Goal: Go to known website: Access a specific website the user already knows

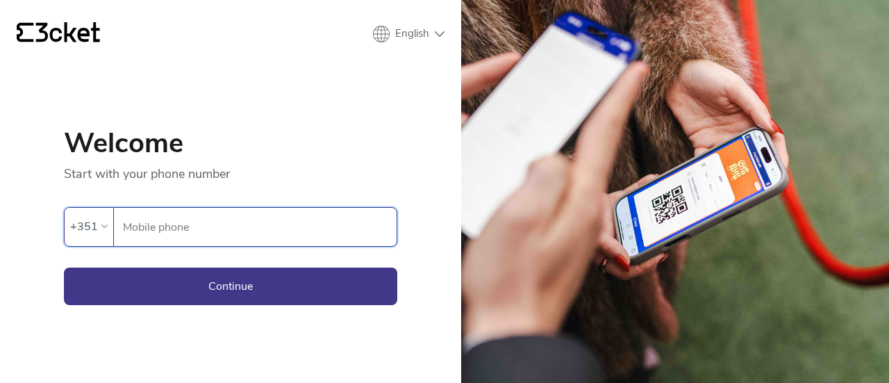
type input "930524959"
click at [190, 277] on button "Continue" at bounding box center [230, 285] width 333 height 37
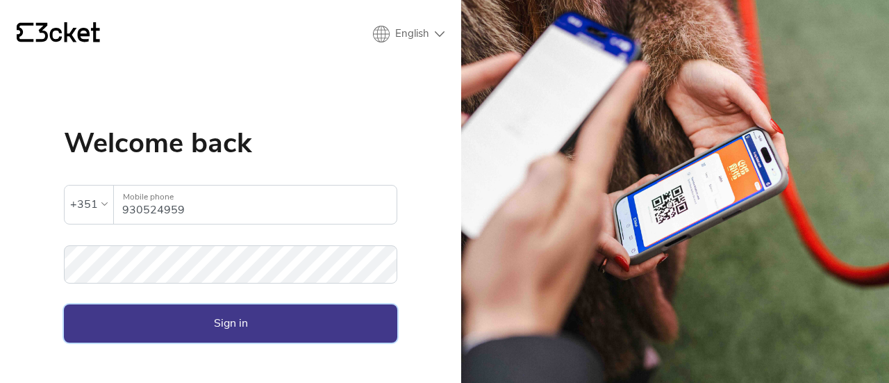
click at [226, 324] on button "Sign in" at bounding box center [230, 322] width 333 height 37
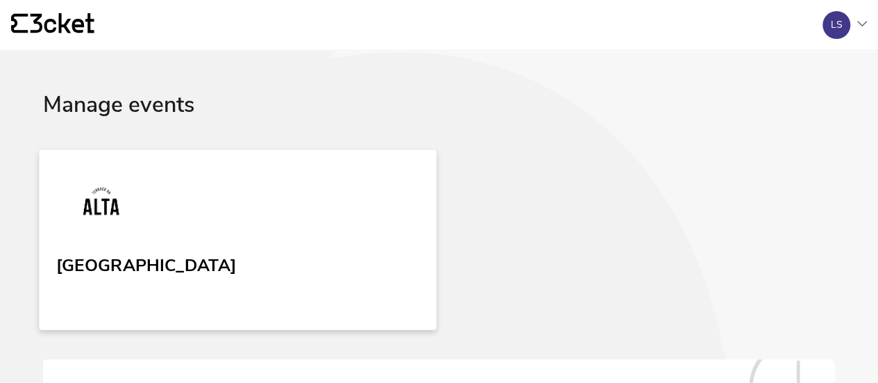
click at [159, 239] on link "Terraço da Alta" at bounding box center [237, 239] width 397 height 180
